Goal: Information Seeking & Learning: Learn about a topic

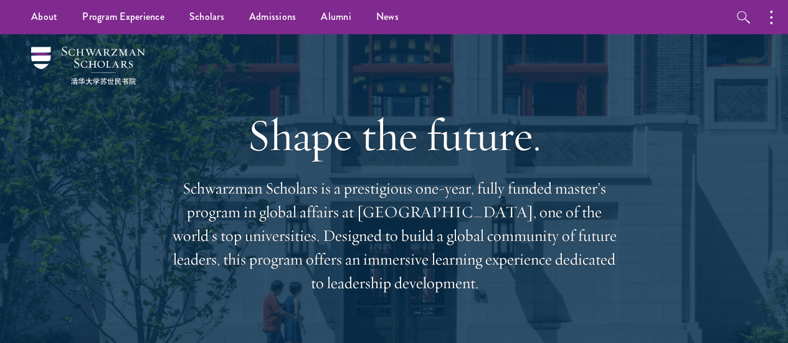
click at [0, 0] on icon "button" at bounding box center [0, 0] width 0 height 0
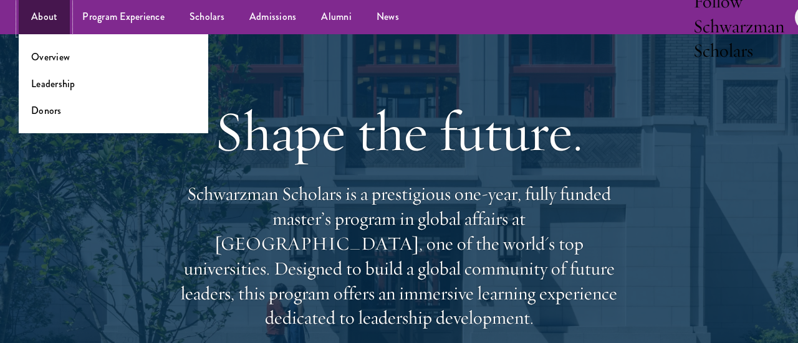
click at [70, 34] on link "About" at bounding box center [44, 17] width 51 height 34
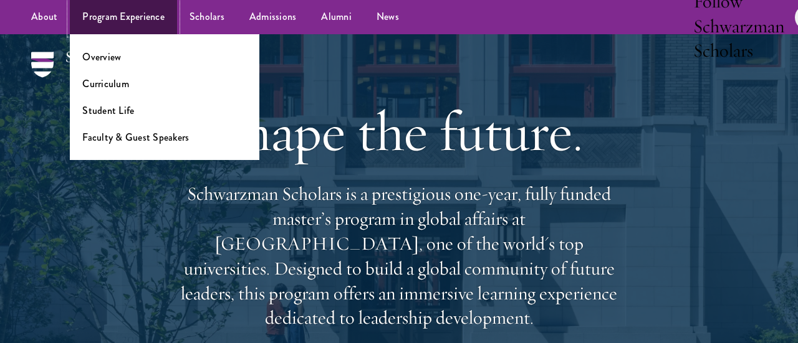
click at [177, 34] on link "Program Experience" at bounding box center [123, 17] width 107 height 34
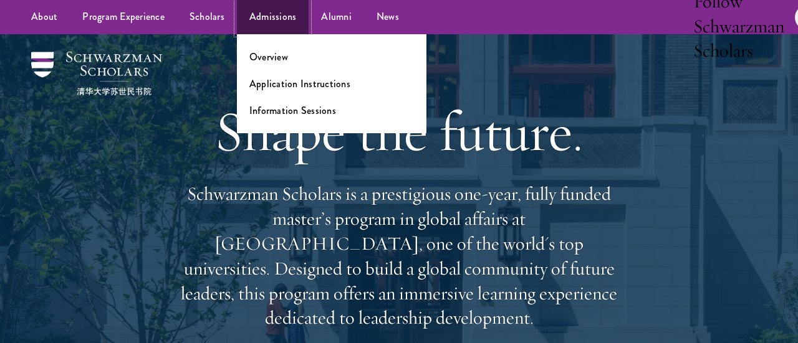
click at [309, 34] on link "Admissions" at bounding box center [273, 17] width 72 height 34
click at [237, 34] on link "Admissions" at bounding box center [273, 17] width 72 height 34
click at [249, 64] on link "Overview" at bounding box center [268, 57] width 39 height 14
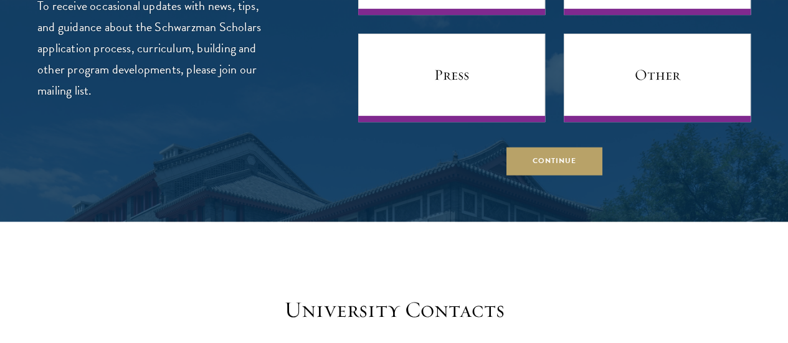
scroll to position [4798, 0]
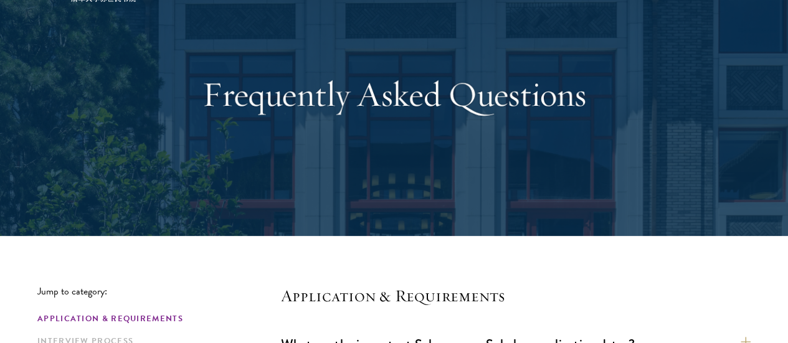
scroll to position [249, 0]
